Goal: Entertainment & Leisure: Consume media (video, audio)

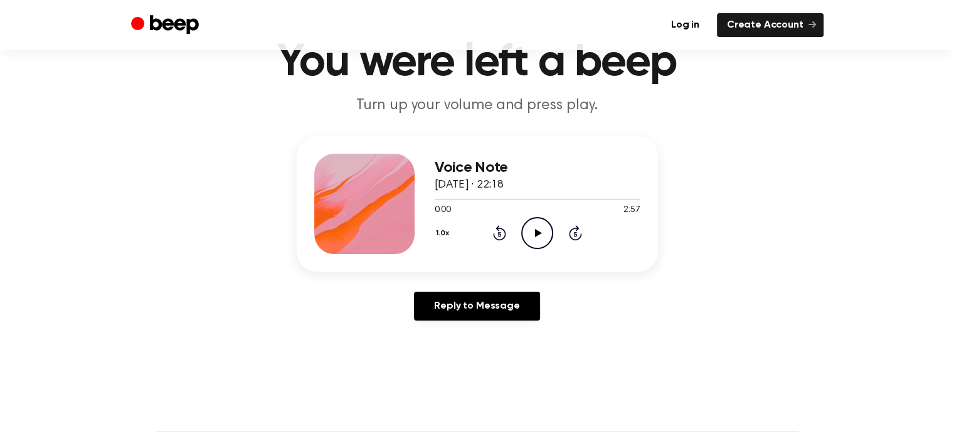
click at [535, 238] on icon "Play Audio" at bounding box center [537, 233] width 32 height 32
click at [440, 233] on button "1.0x" at bounding box center [444, 233] width 19 height 21
click at [456, 334] on span "1.2x" at bounding box center [455, 332] width 16 height 13
click at [784, 260] on div "Voice Note [DATE] · 22:18 0:04 2:57 Your browser does not support the [object O…" at bounding box center [477, 233] width 924 height 194
click at [652, 362] on main "You were left a beep Turn up your volume and press play. Voice Note [DATE] · 22…" at bounding box center [477, 327] width 954 height 774
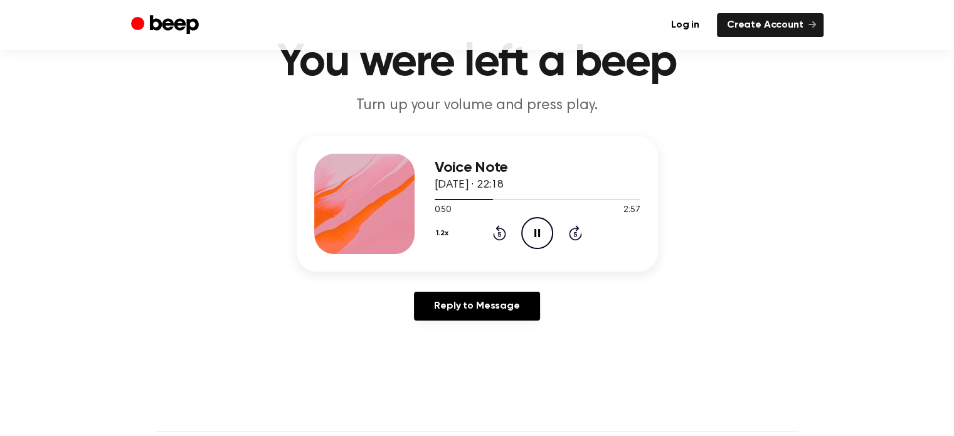
click at [546, 233] on icon "Pause Audio" at bounding box center [537, 233] width 32 height 32
click at [546, 233] on icon "Play Audio" at bounding box center [537, 233] width 32 height 32
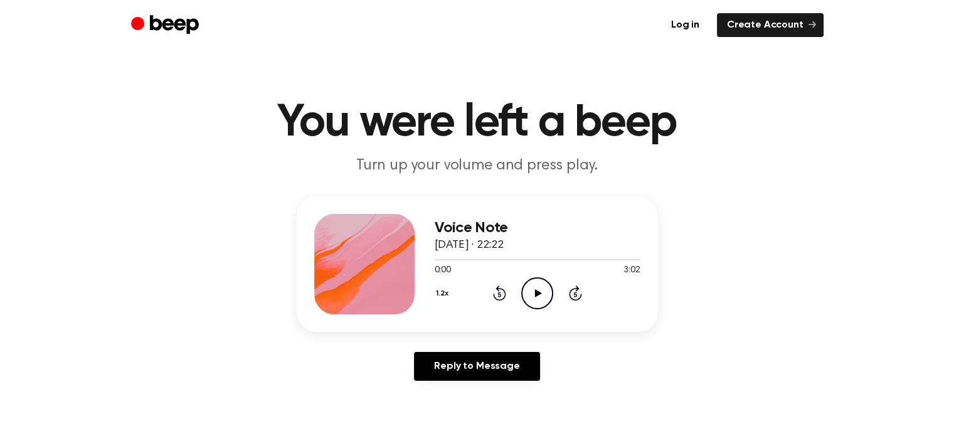
click at [750, 332] on div "Voice Note [DATE] · 22:22 0:00 3:02 Your browser does not support the [object O…" at bounding box center [477, 293] width 924 height 194
click at [540, 293] on icon at bounding box center [538, 293] width 7 height 8
